Goal: Task Accomplishment & Management: Complete application form

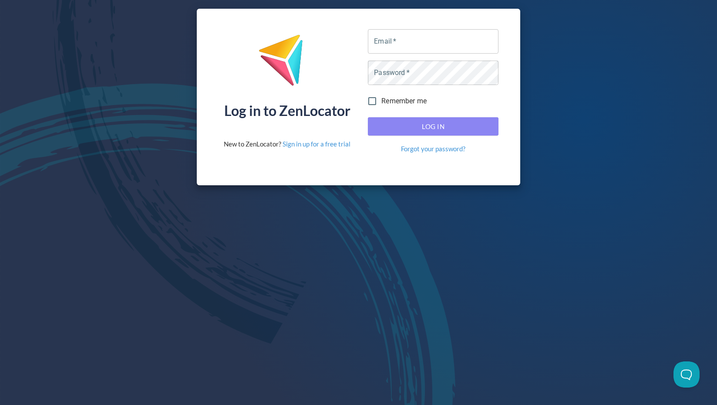
click at [429, 126] on span "Log In" at bounding box center [433, 126] width 111 height 11
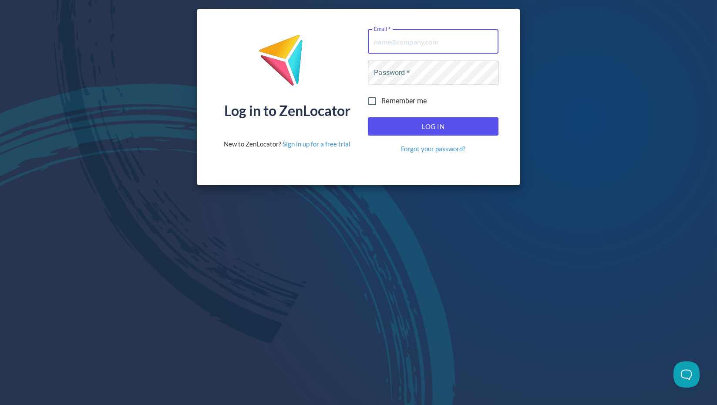
type input "dealers@selkirk.com"
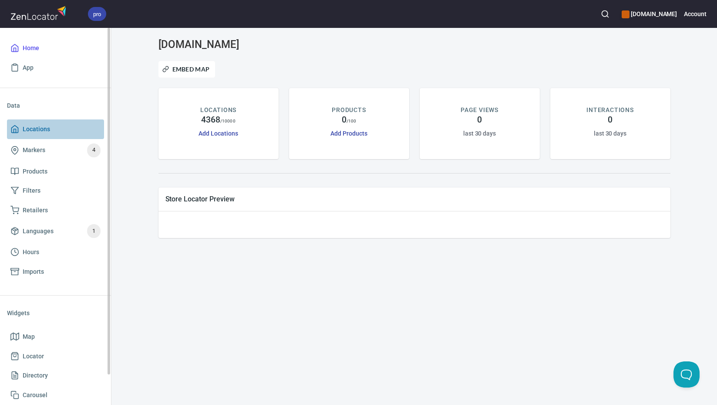
click at [63, 131] on span "Locations" at bounding box center [55, 129] width 90 height 11
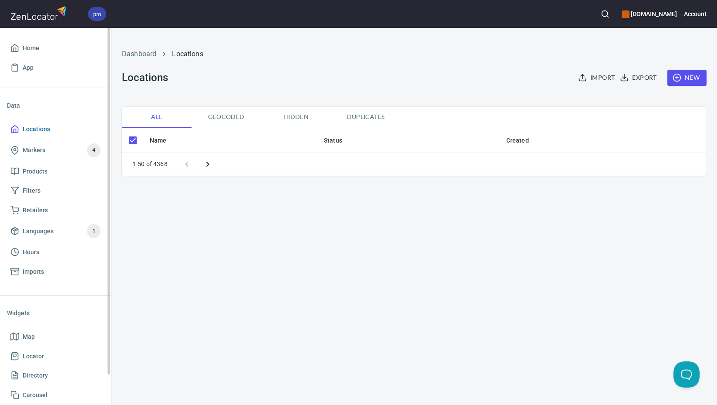
checkbox input "false"
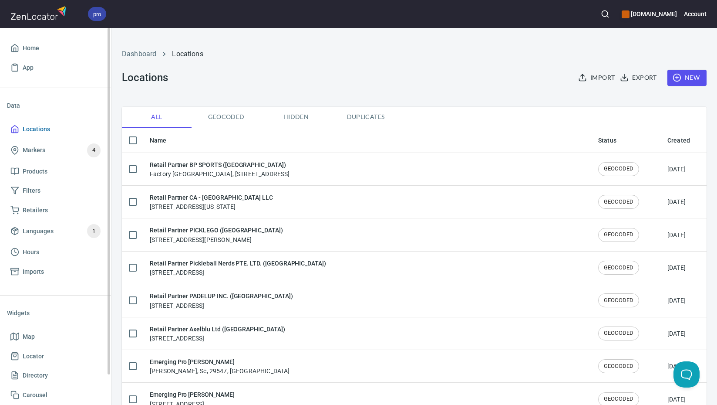
click at [47, 129] on span "Locations" at bounding box center [36, 129] width 27 height 11
click at [683, 78] on span "New" at bounding box center [687, 77] width 25 height 11
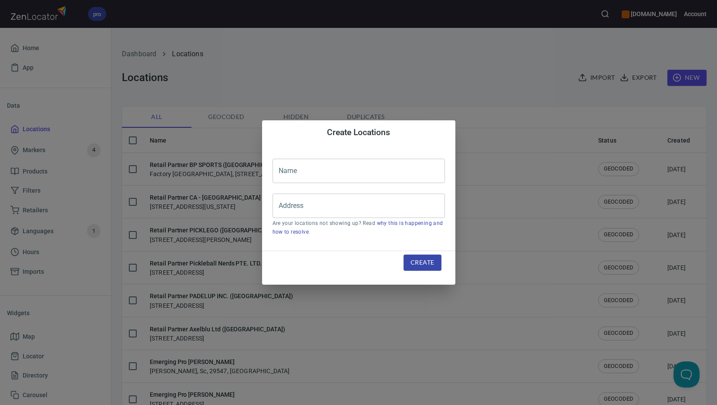
click at [340, 174] on input "text" at bounding box center [359, 171] width 172 height 24
paste input "Great Canadian Pickleball Club Inc. (Canada)"
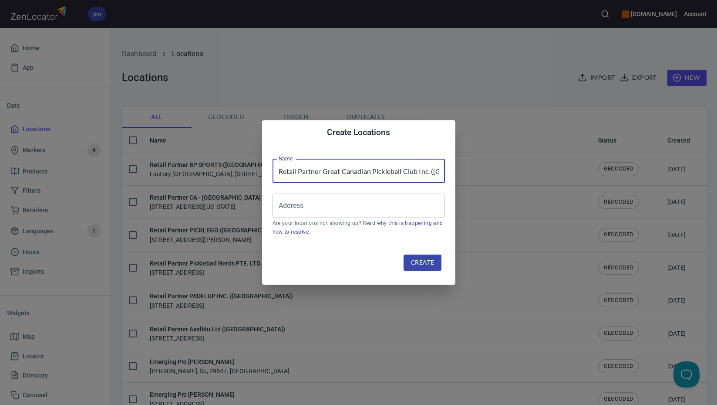
scroll to position [0, 22]
type input "Retail Partner Great Canadian Pickleball Club Inc. (Canada)"
click at [355, 206] on input "Address" at bounding box center [353, 205] width 152 height 17
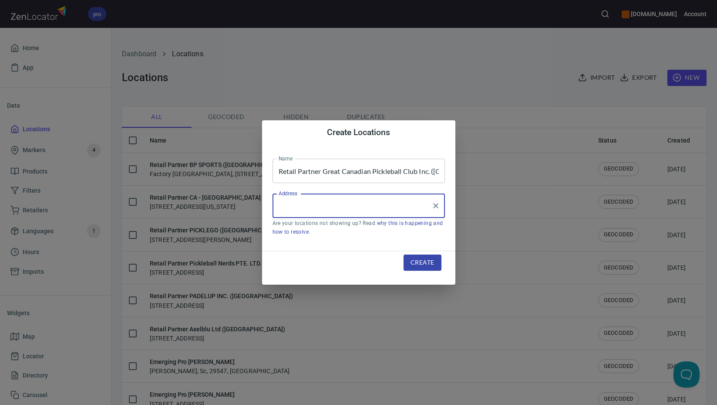
paste input "156 Willmott St"
click at [368, 205] on input "156 Willmott St" at bounding box center [353, 205] width 152 height 17
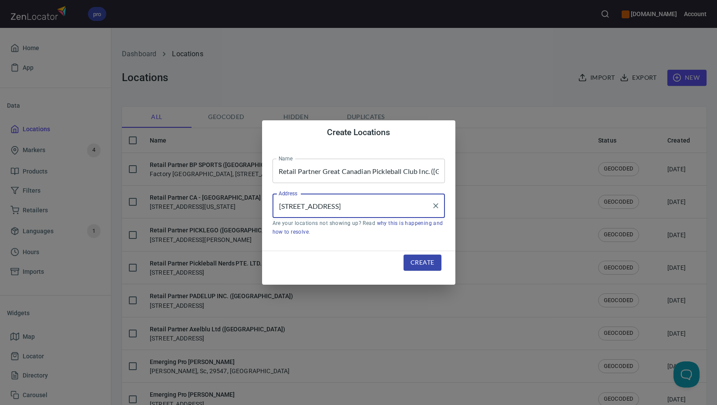
paste input "Cobourg"
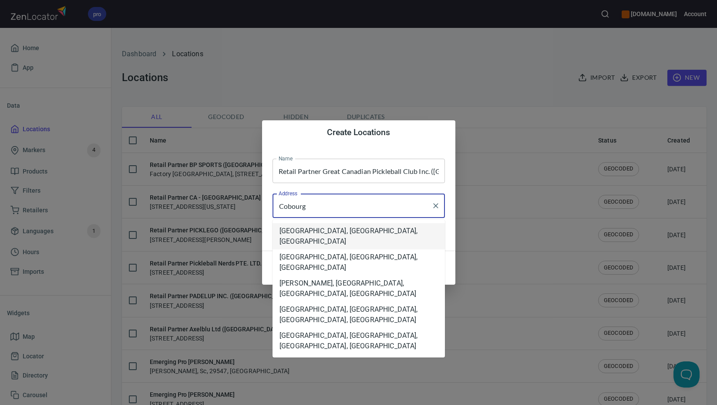
click at [416, 230] on li "Cobourg, Ontario, Canada" at bounding box center [359, 236] width 172 height 26
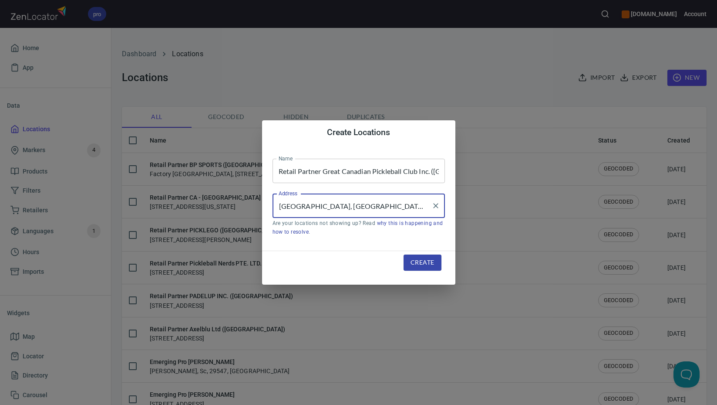
type input "Cobourg, Ontario, Canada"
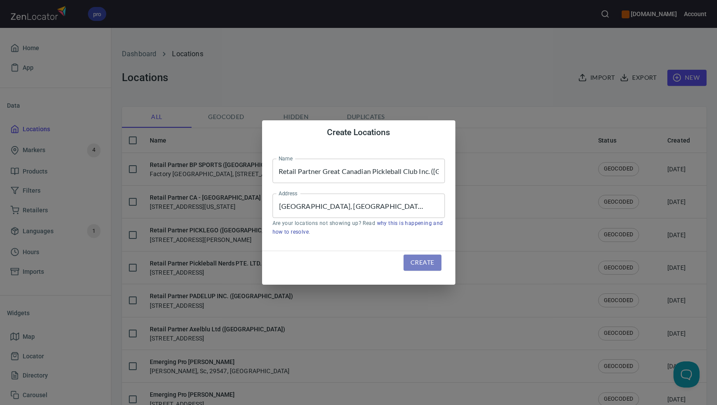
click at [424, 263] on span "Create" at bounding box center [423, 262] width 24 height 11
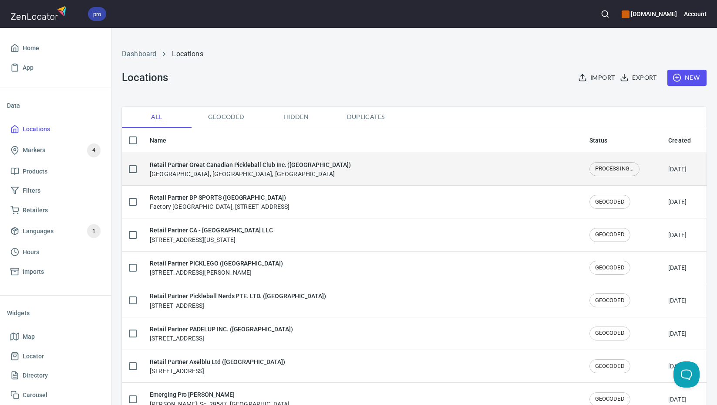
click at [285, 179] on td "Retail Partner Great Canadian Pickleball Club Inc. (Canada) Cobourg, Ontario, C…" at bounding box center [363, 168] width 440 height 33
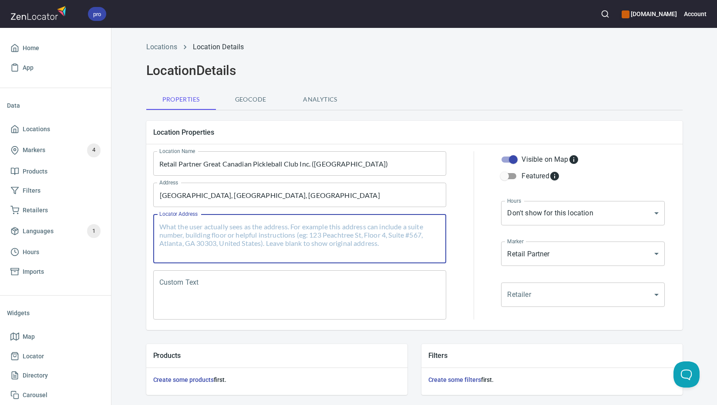
click at [284, 235] on textarea "Locator Address" at bounding box center [299, 238] width 281 height 33
paste textarea "156 Willmott St, Cobourg, Ontario, K9A 0E9, Canada"
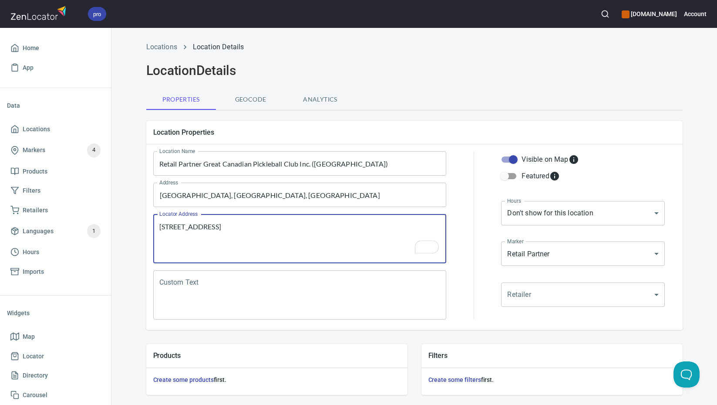
type textarea "156 Willmott St, Cobourg, Ontario, K9A 0E9, Canada"
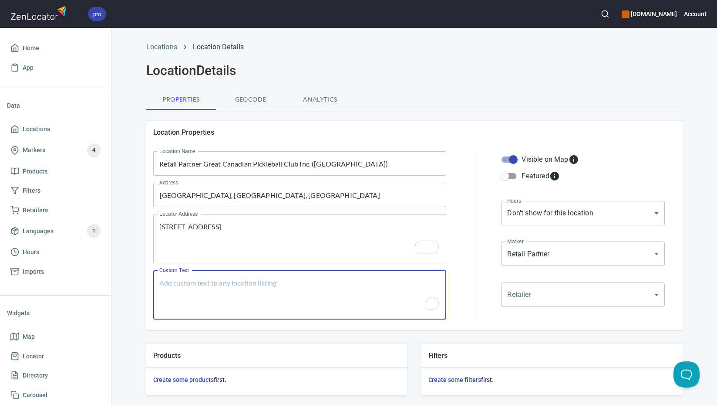
click at [352, 296] on textarea "Custom Text" at bounding box center [299, 294] width 281 height 33
click at [308, 277] on div "Custom Text" at bounding box center [299, 294] width 293 height 49
paste textarea "Brands Carried: Selkirkto be confirmed. The building is being constructed and w…"
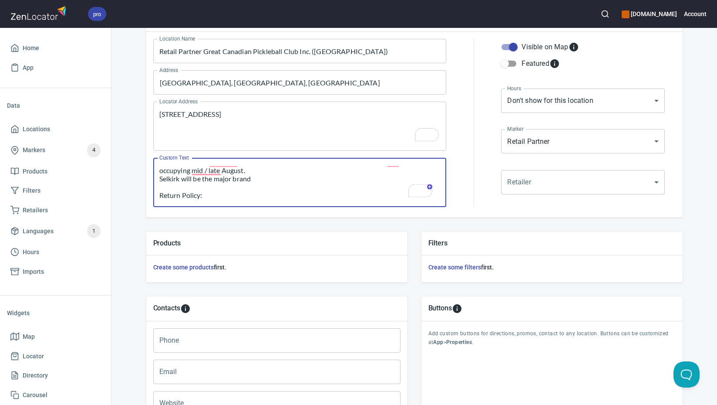
type textarea "Brands Carried: Selkirkto be confirmed. The building is being constructed and w…"
click at [262, 341] on input "Phone" at bounding box center [276, 340] width 247 height 24
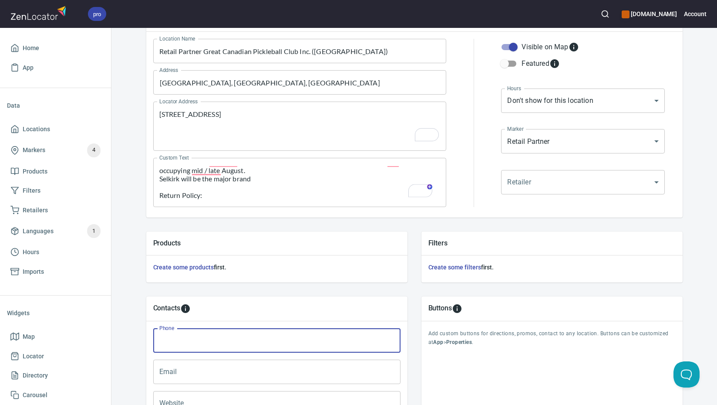
paste input "(289) 928-4373"
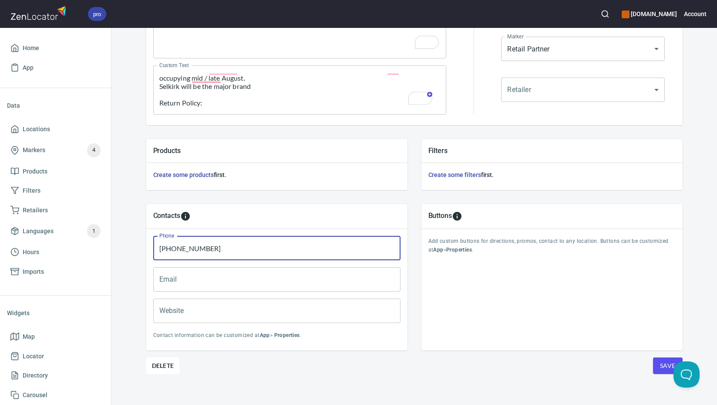
scroll to position [205, 0]
type input "(289) 928-4373"
click at [285, 283] on input "Email" at bounding box center [276, 279] width 247 height 24
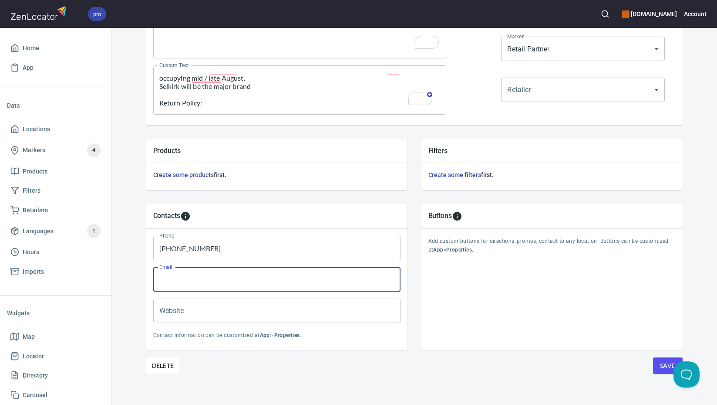
paste input "trishstjean@gmail.com"
type input "trishstjean@gmail.com"
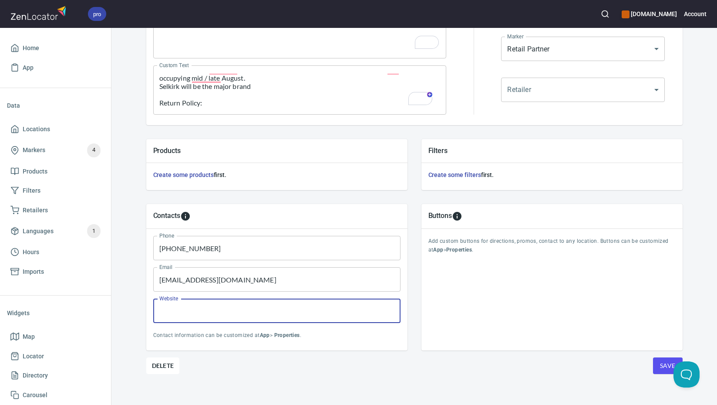
click at [329, 314] on input "Website" at bounding box center [276, 310] width 247 height 24
paste input "www.dinkdenpickleballclub.com"
type input "www.dinkdenpickleballclub.com"
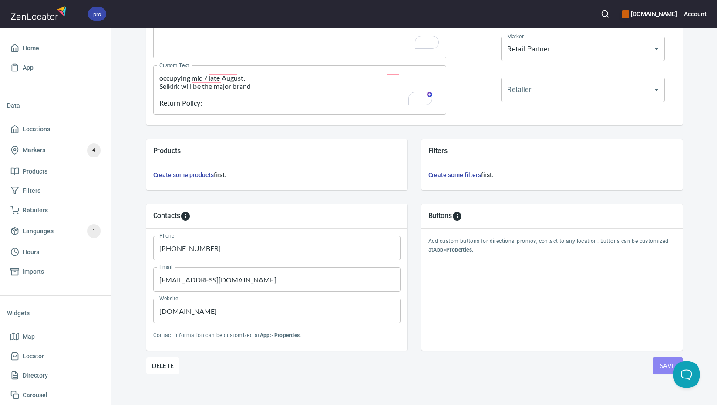
click at [664, 365] on span "Save" at bounding box center [668, 365] width 16 height 11
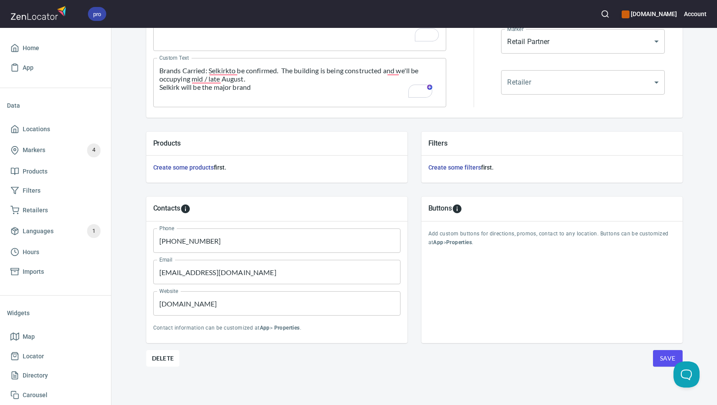
scroll to position [212, 0]
click at [665, 359] on span "Save" at bounding box center [668, 358] width 16 height 11
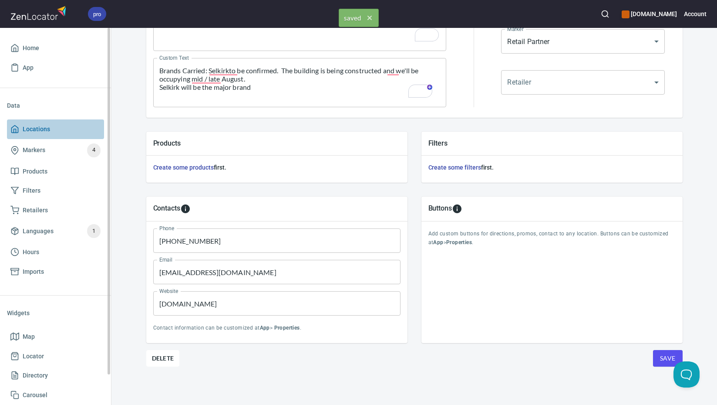
click at [59, 132] on span "Locations" at bounding box center [55, 129] width 90 height 11
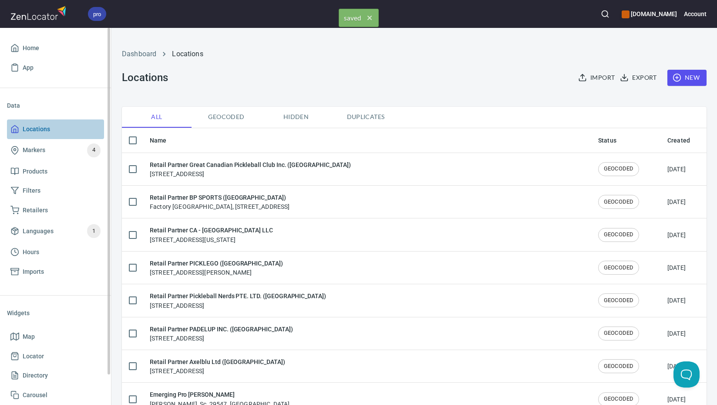
click at [59, 132] on span "Locations" at bounding box center [55, 129] width 90 height 11
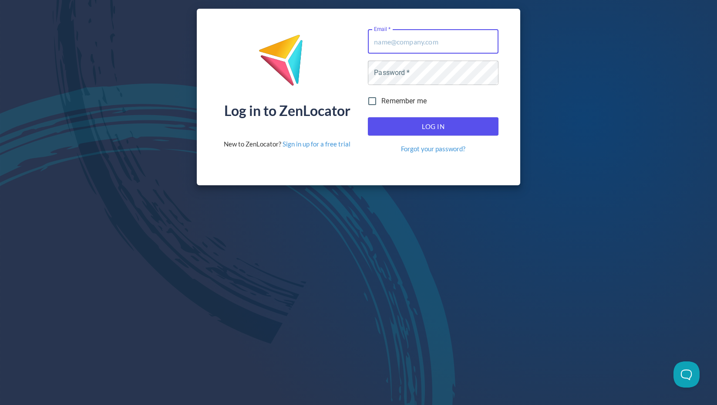
click at [0, 404] on com-1password-button at bounding box center [0, 405] width 0 height 0
